Goal: Task Accomplishment & Management: Manage account settings

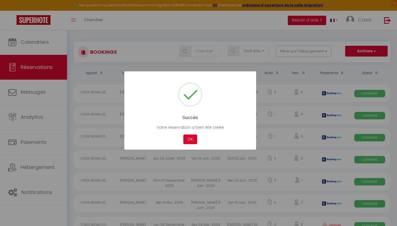
select select "not_cancelled"
click at [193, 137] on button "OK" at bounding box center [190, 139] width 14 height 10
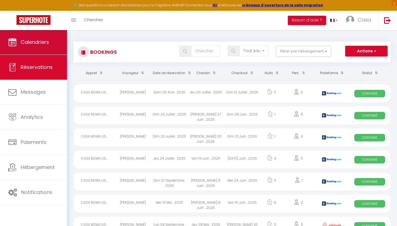
click at [51, 43] on link "Calendriers" at bounding box center [33, 42] width 67 height 25
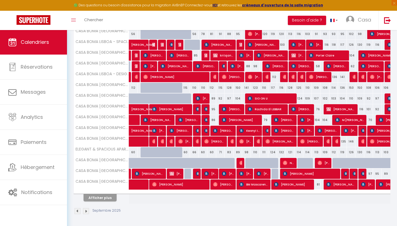
click at [109, 199] on button "Afficher plus" at bounding box center [99, 197] width 33 height 7
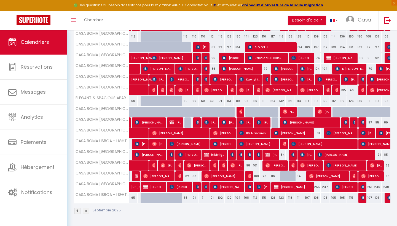
scroll to position [201, 0]
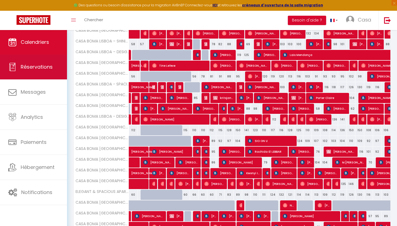
click at [36, 75] on link "Réservations" at bounding box center [33, 67] width 67 height 25
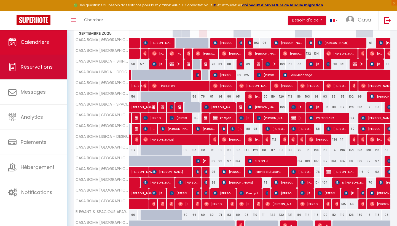
select select "not_cancelled"
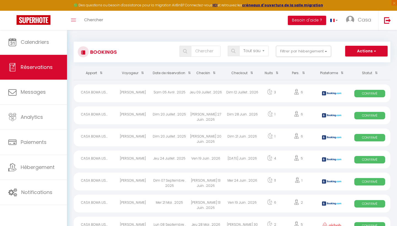
scroll to position [0, 0]
click at [182, 74] on th "Date de réservation" at bounding box center [169, 72] width 36 height 13
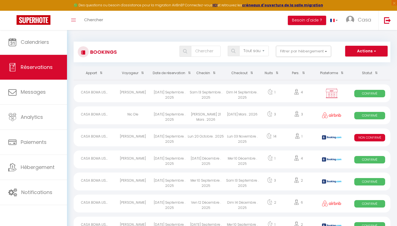
click at [240, 137] on div "Lun 03 Novembre . 2025" at bounding box center [242, 137] width 36 height 18
select select "KO"
select select "0"
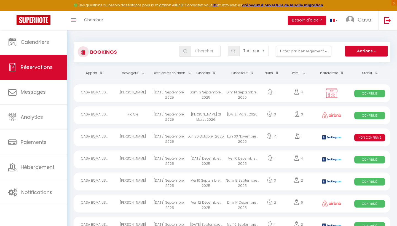
select select "1"
select select
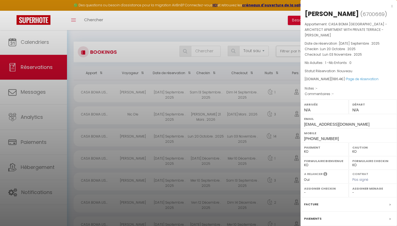
click at [392, 6] on div "x" at bounding box center [346, 6] width 92 height 7
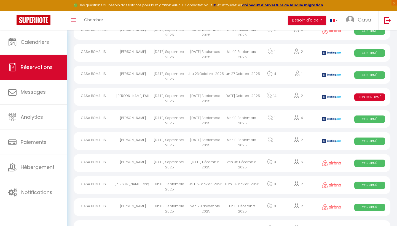
scroll to position [173, 0]
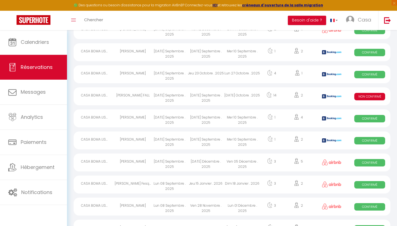
click at [244, 97] on div "[DATE] Octobre . 2025" at bounding box center [242, 96] width 36 height 18
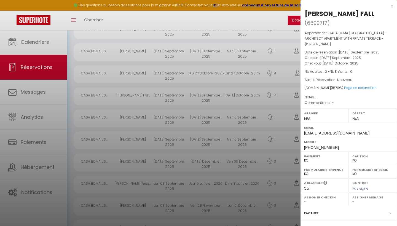
click at [391, 6] on div "x" at bounding box center [346, 6] width 92 height 7
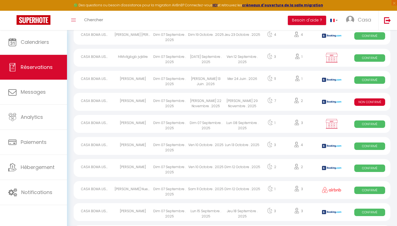
scroll to position [709, 0]
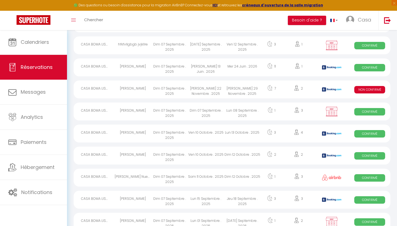
click at [234, 92] on div "[PERSON_NAME] 29 Novembre . 2025" at bounding box center [242, 89] width 36 height 18
